Goal: Information Seeking & Learning: Stay updated

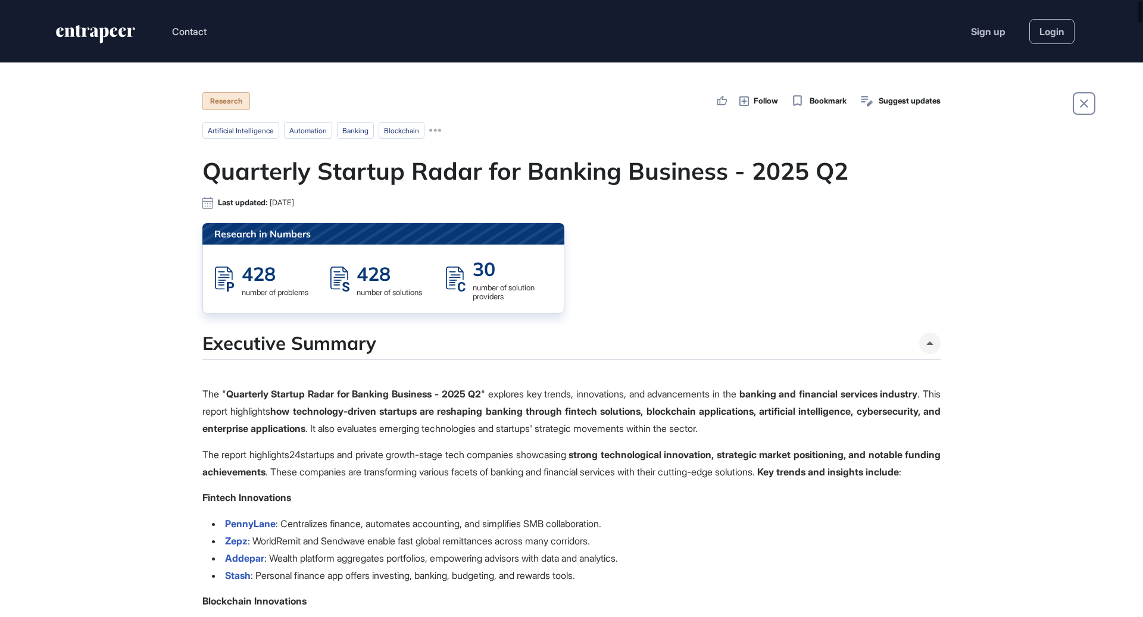
scroll to position [1, 1]
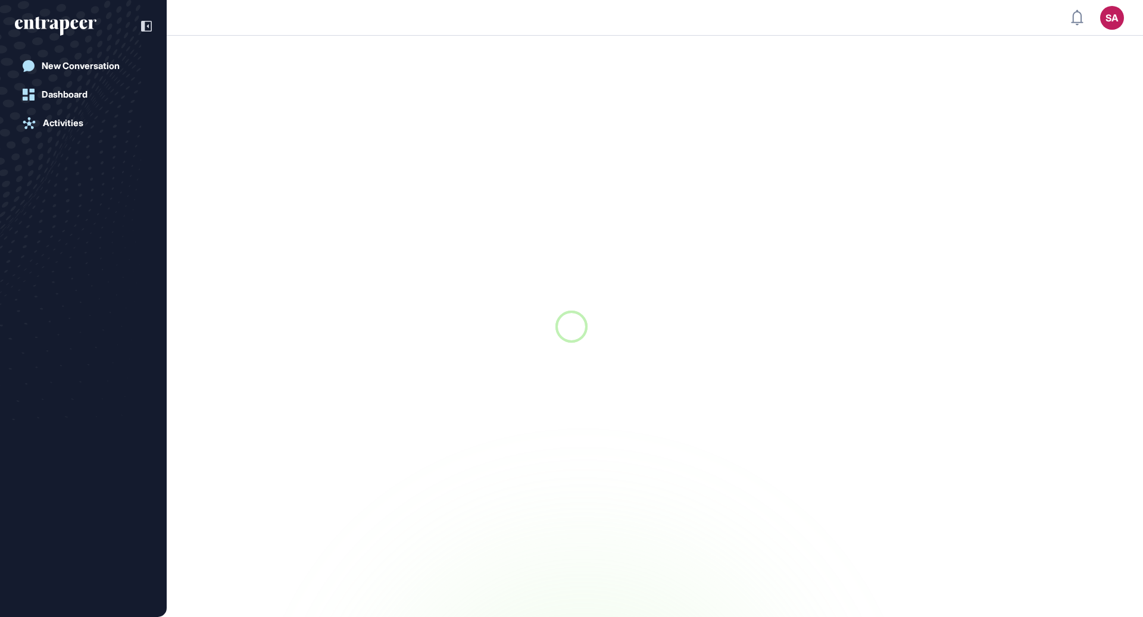
scroll to position [1, 1]
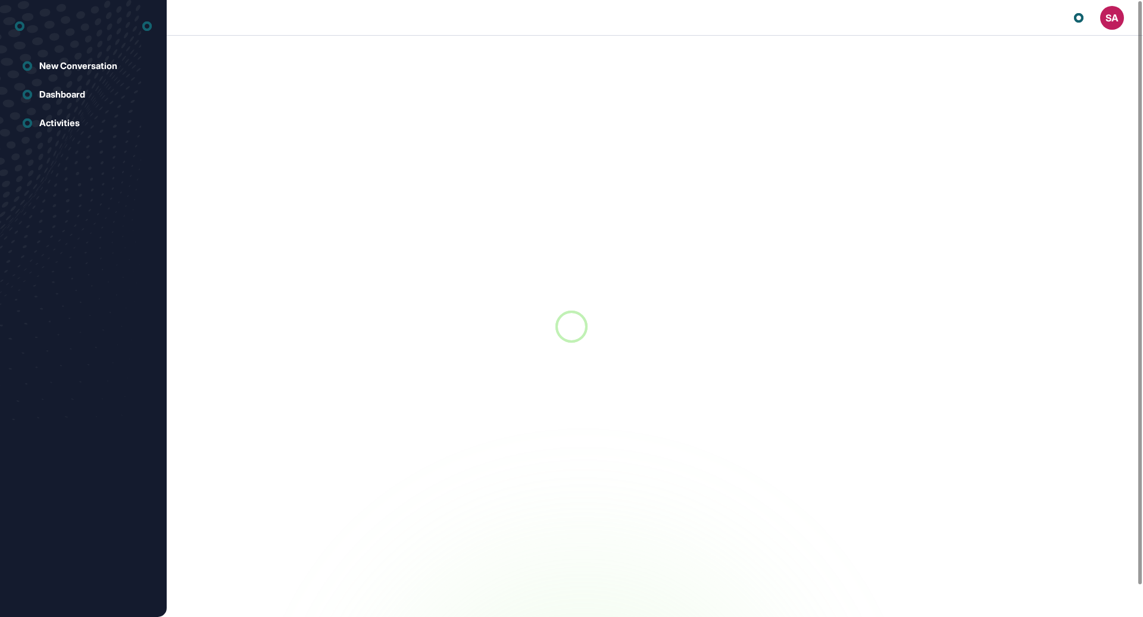
scroll to position [1, 1]
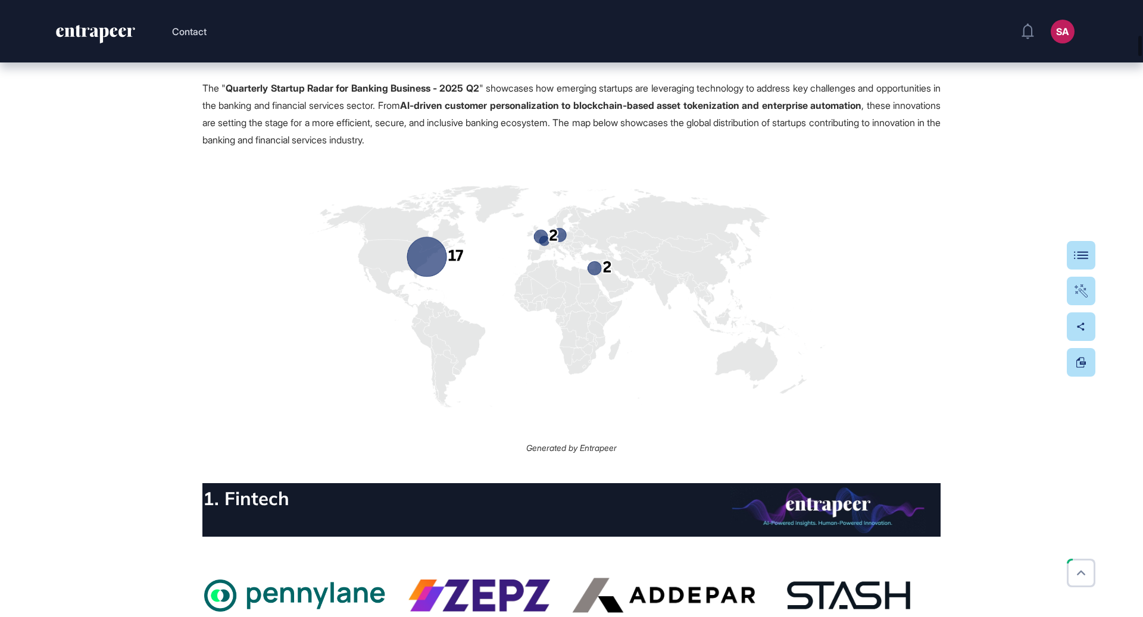
scroll to position [1046, 0]
